Goal: Information Seeking & Learning: Learn about a topic

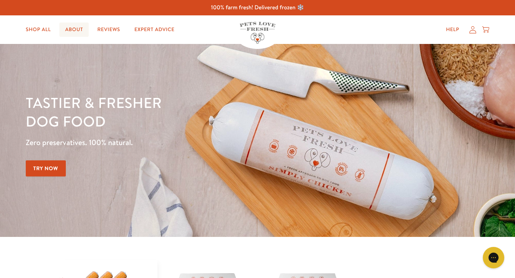
click at [78, 28] on link "About" at bounding box center [73, 30] width 29 height 14
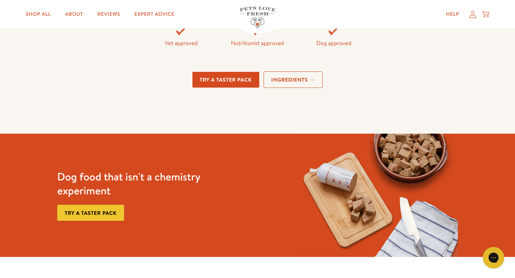
scroll to position [1892, 0]
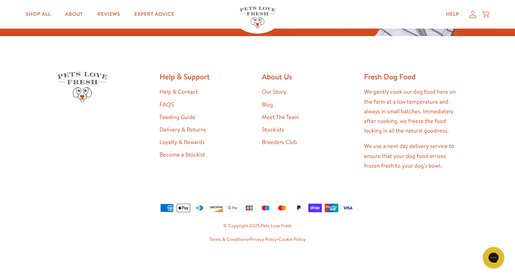
click at [269, 103] on link "Blog" at bounding box center [267, 105] width 11 height 8
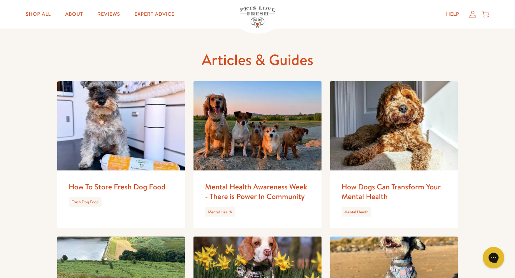
scroll to position [17, 0]
click at [128, 188] on link "How To Store Fresh Dog Food" at bounding box center [117, 186] width 97 height 10
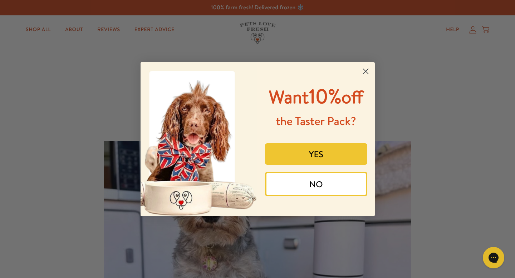
click at [366, 68] on circle "Close dialog" at bounding box center [366, 71] width 12 height 12
